Goal: Task Accomplishment & Management: Manage account settings

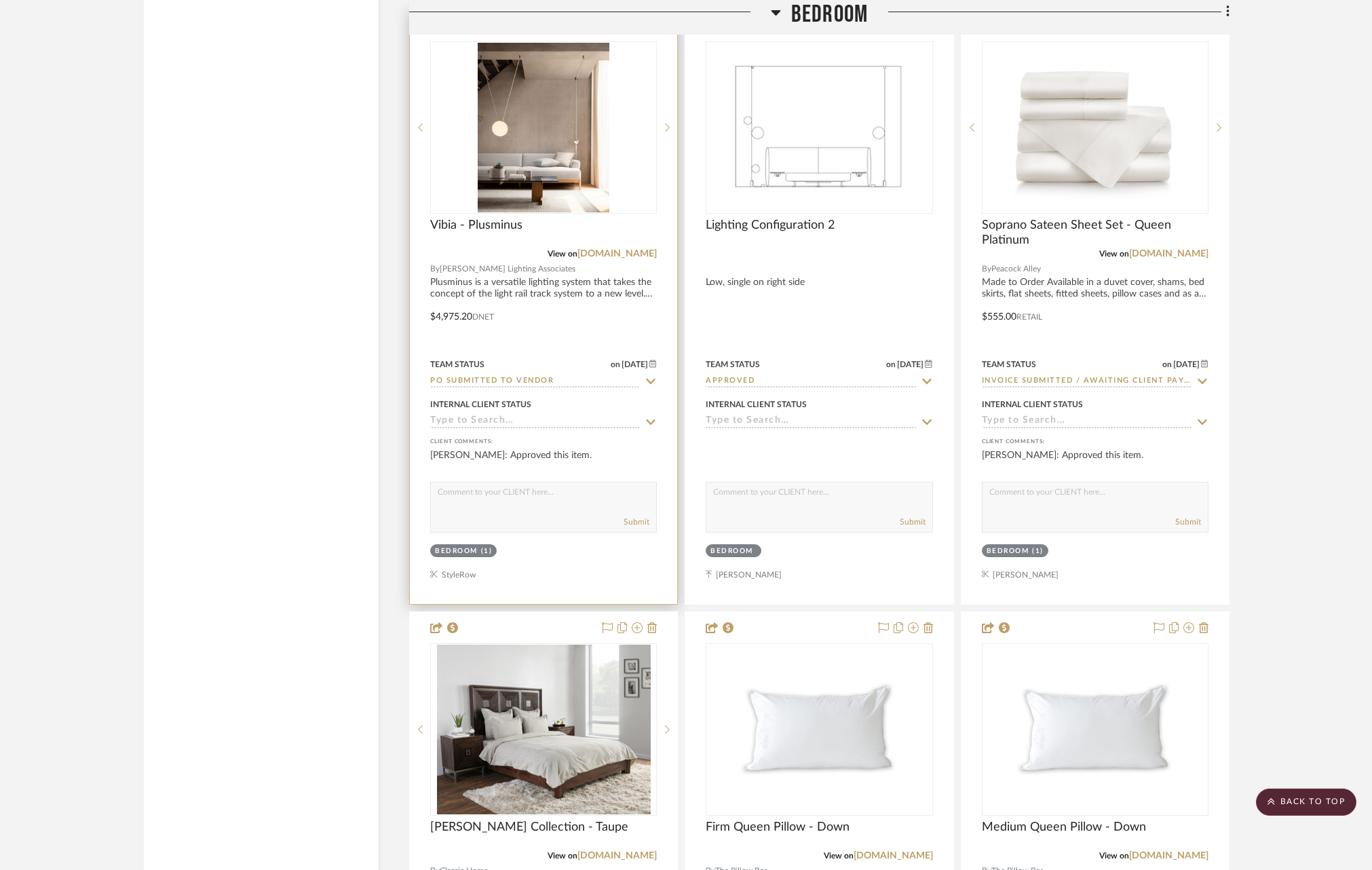
scroll to position [7422, 0]
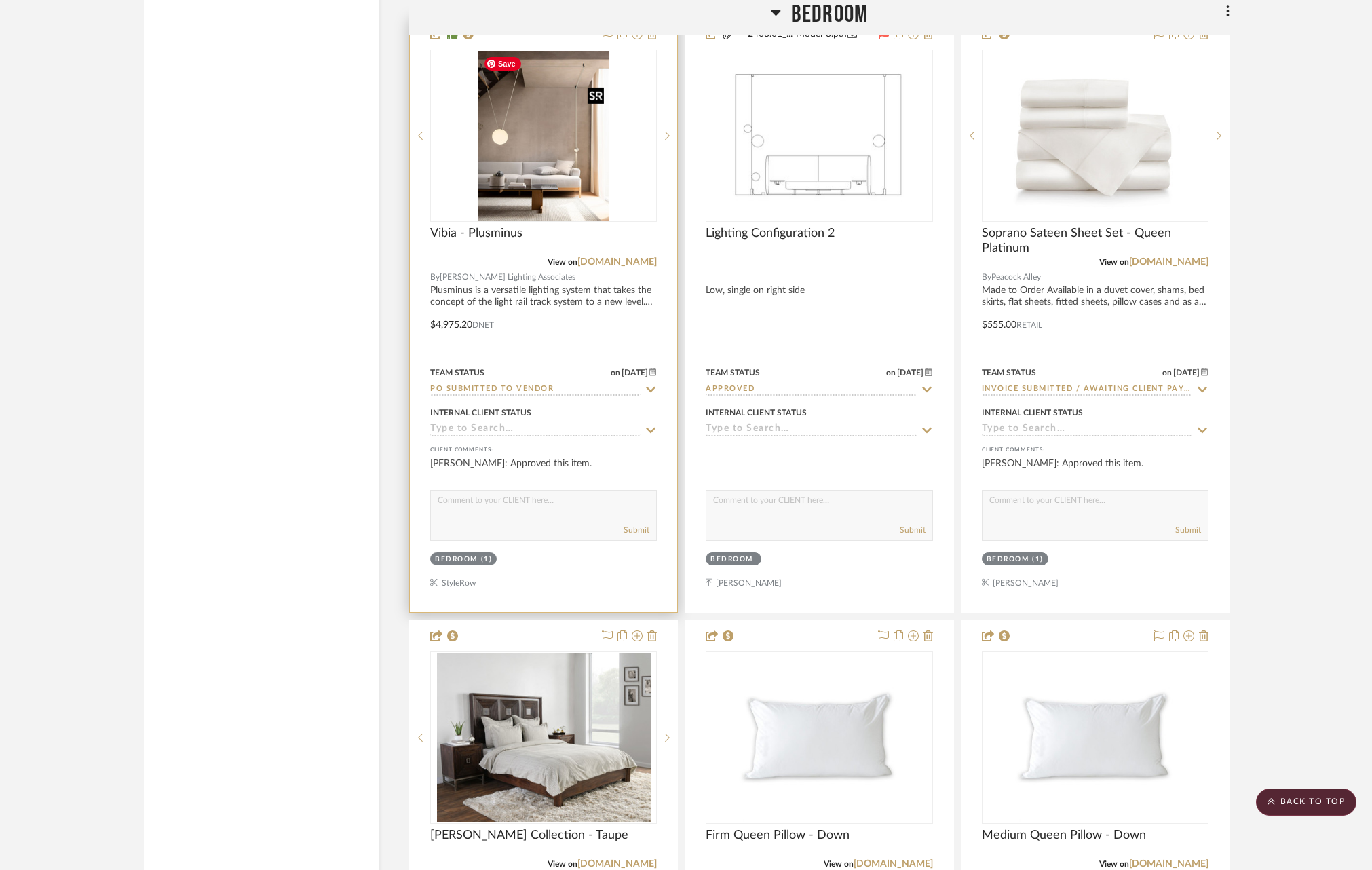
click at [512, 208] on img "2" at bounding box center [544, 135] width 132 height 170
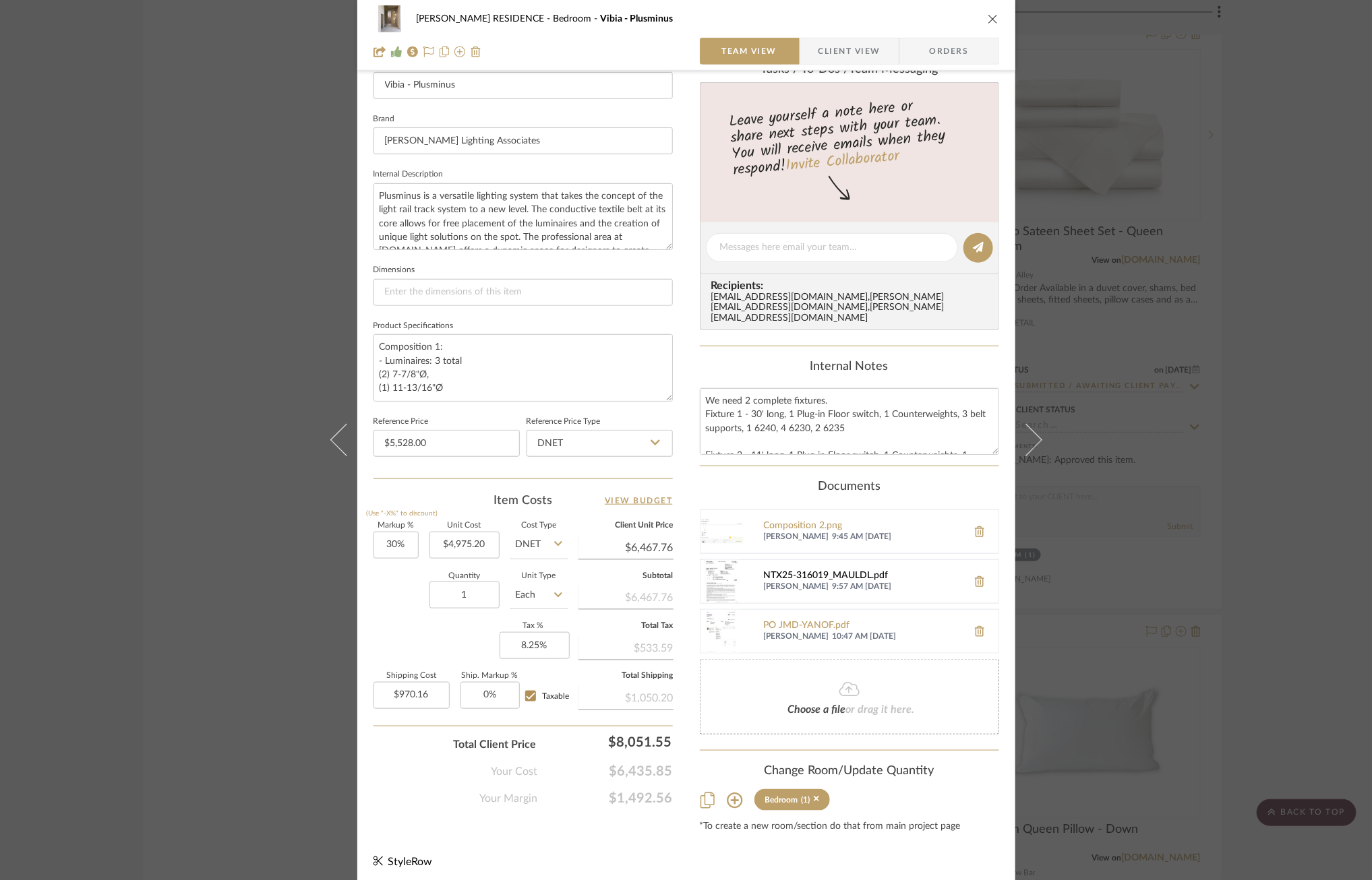
scroll to position [0, 0]
click at [797, 521] on div "NTX25-316019_MAULDL-7.pdf" at bounding box center [862, 525] width 196 height 10
click at [458, 364] on textarea "Composition 1: - Luminaires: 3 total (2) 7-7/8"Ø, (1) 11-13/16"Ø Composition 2:…" at bounding box center [523, 368] width 300 height 66
drag, startPoint x: 469, startPoint y: 359, endPoint x: 426, endPoint y: 366, distance: 43.6
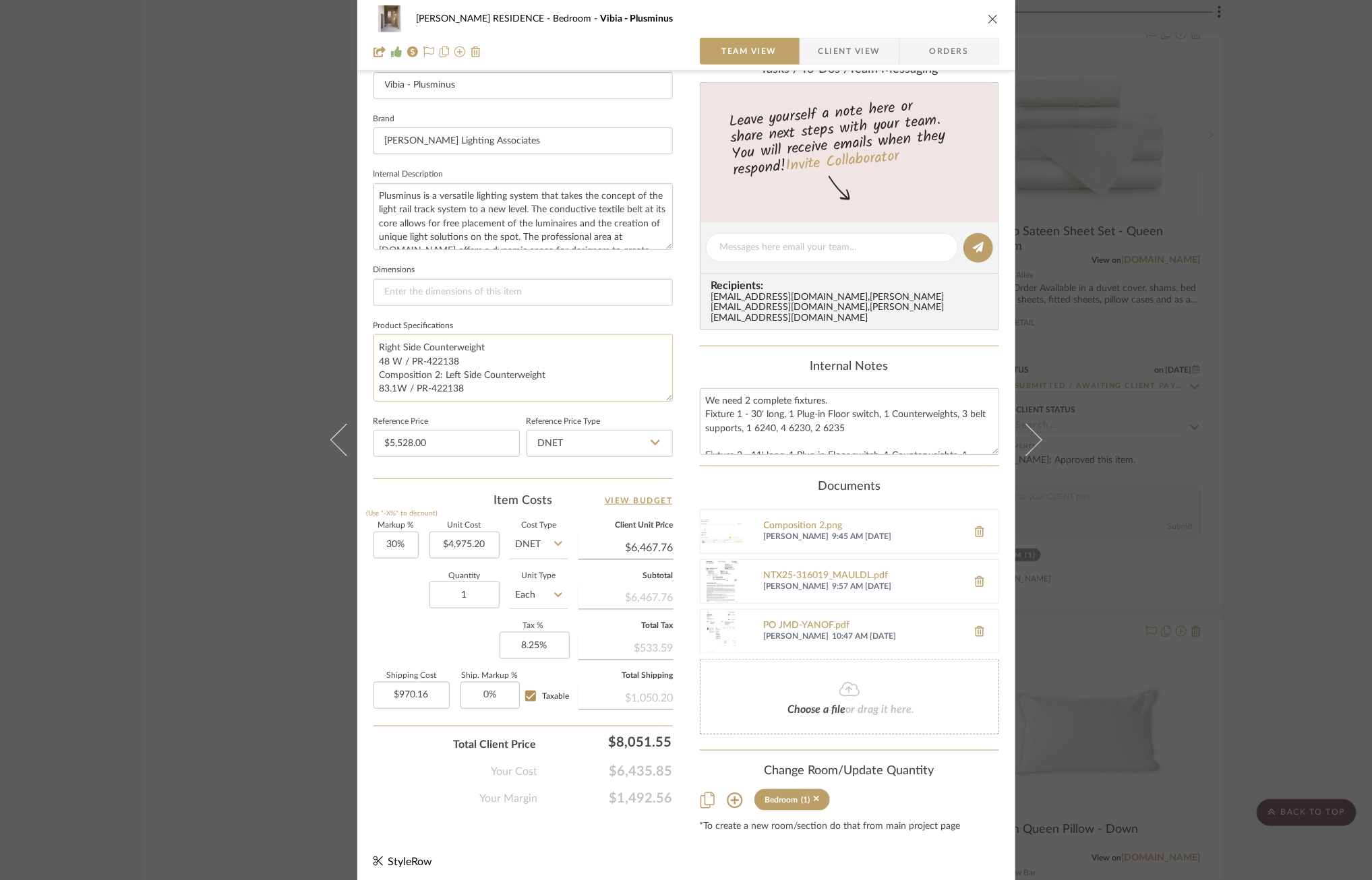
click at [426, 366] on textarea "Composition 1: - Luminaires: 3 total (2) 7-7/8"Ø, (1) 11-13/16"Ø Composition 2:…" at bounding box center [523, 368] width 300 height 66
type textarea "Composition 1: - Luminaires: 3 total (2) 7-7/8"Ø, (1) 11-13/16"Ø Composition 2:…"
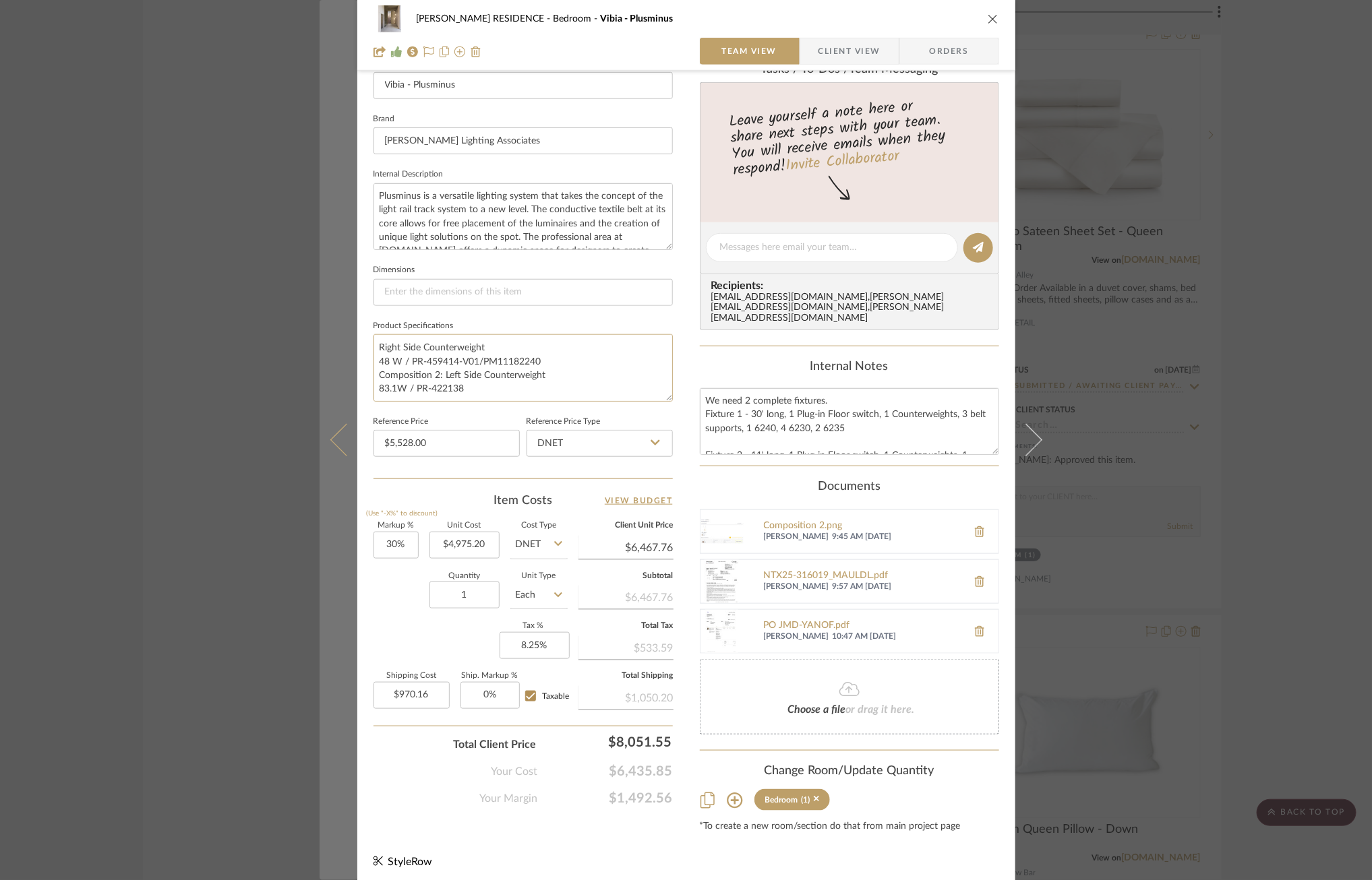
drag, startPoint x: 394, startPoint y: 392, endPoint x: 314, endPoint y: 392, distance: 80.0
click at [320, 392] on mat-dialog-content "[PERSON_NAME] RESIDENCE Bedroom Vibia - Plusminus Team View Client View Orders …" at bounding box center [686, 251] width 734 height 1270
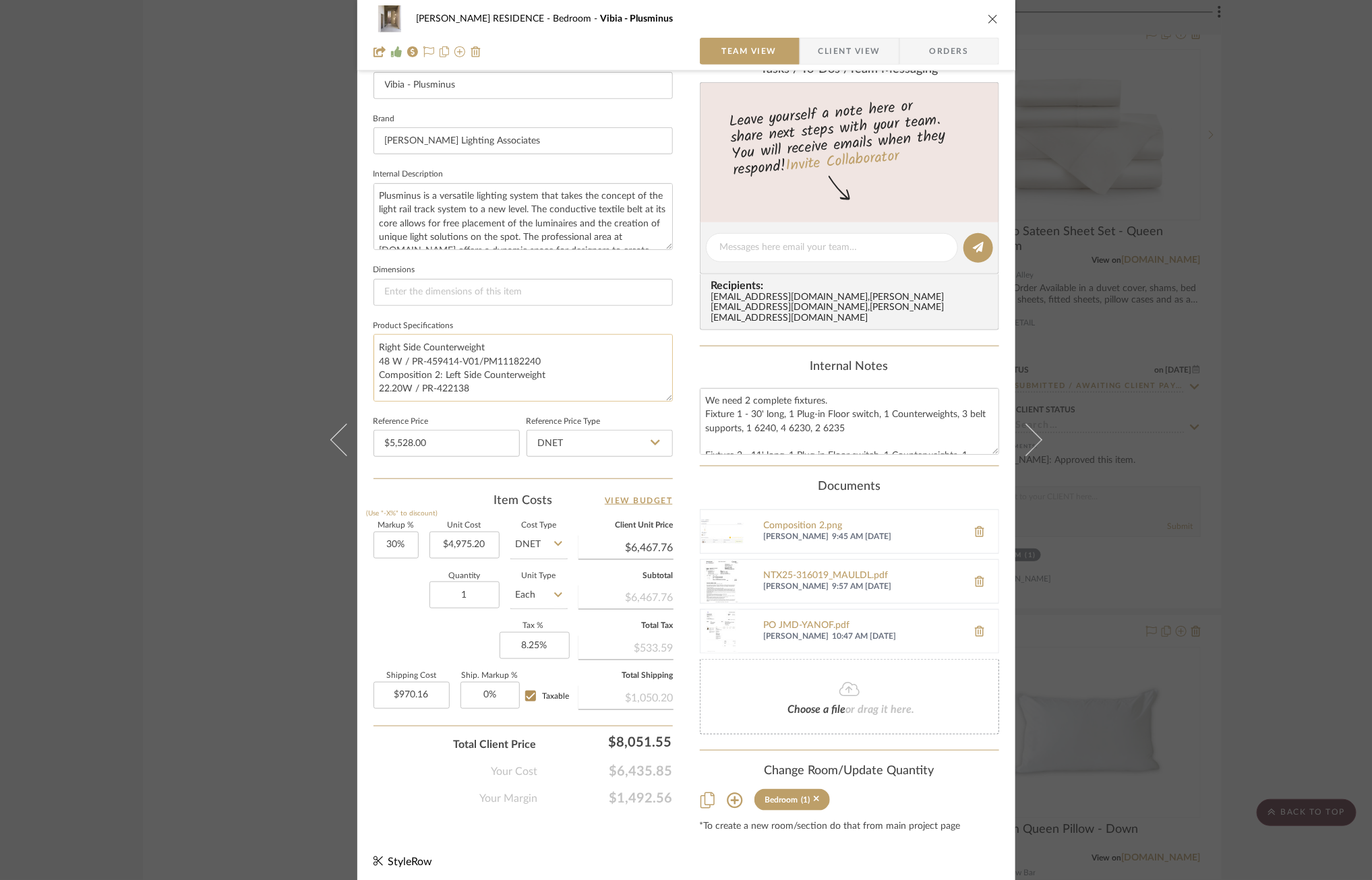
drag, startPoint x: 468, startPoint y: 392, endPoint x: 441, endPoint y: 393, distance: 27.0
click at [441, 393] on textarea "Composition 1: - Luminaires: 3 total (2) 7-7/8"Ø, (1) 11-13/16"Ø Composition 2:…" at bounding box center [523, 368] width 300 height 66
type textarea "Composition 1: - Luminaires: 3 total (2) 7-7/8"Ø, (1) 11-13/16"Ø Composition 2:…"
click at [653, 416] on fieldset "Reference Price Type DNET" at bounding box center [600, 436] width 147 height 45
drag, startPoint x: 545, startPoint y: 364, endPoint x: 353, endPoint y: 364, distance: 192.0
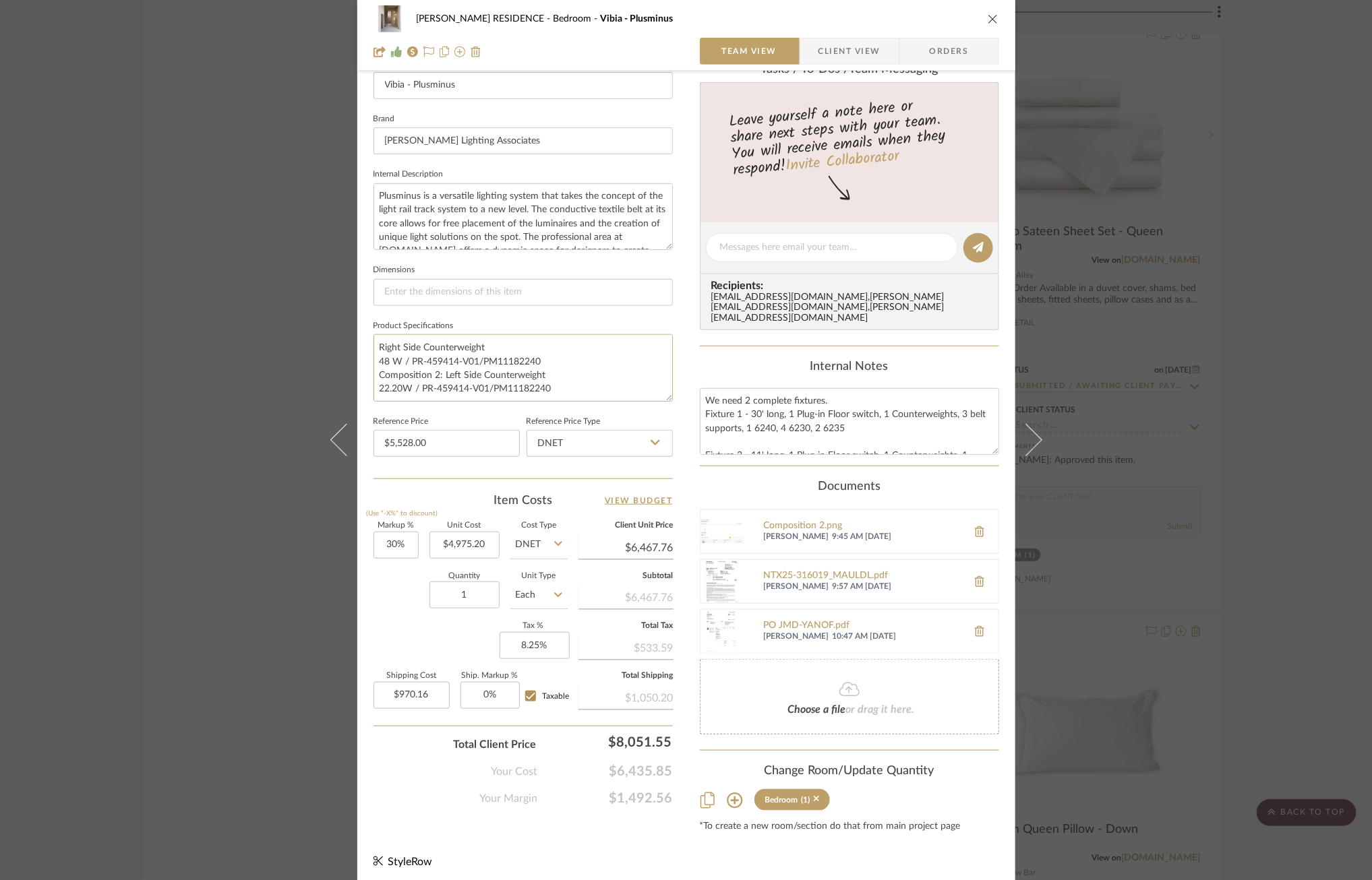
click at [357, 364] on div "[PERSON_NAME] RESIDENCE Bedroom Vibia - Plusminus Team View Client View Orders …" at bounding box center [686, 251] width 658 height 1270
